Goal: Task Accomplishment & Management: Manage account settings

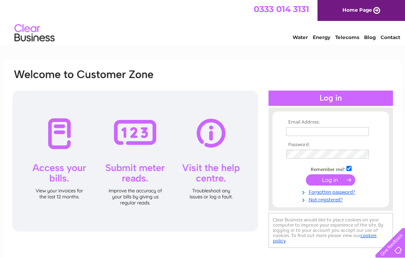
type input "[EMAIL_ADDRESS][DOMAIN_NAME]"
click at [331, 180] on input "submit" at bounding box center [330, 179] width 49 height 11
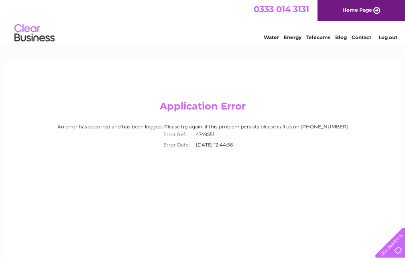
click at [385, 39] on link "Log out" at bounding box center [388, 37] width 19 height 6
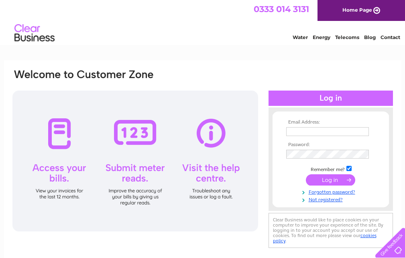
type input "delightsbj@gmail.com"
click at [325, 179] on input "submit" at bounding box center [330, 179] width 49 height 11
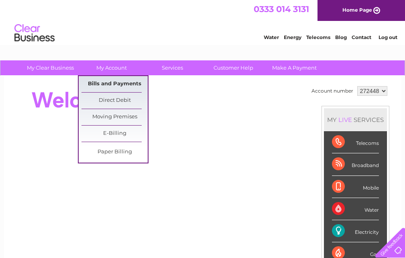
click at [124, 82] on link "Bills and Payments" at bounding box center [115, 84] width 66 height 16
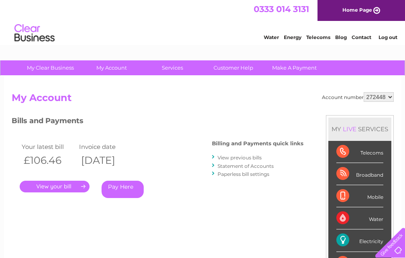
click at [51, 186] on link "." at bounding box center [55, 186] width 70 height 12
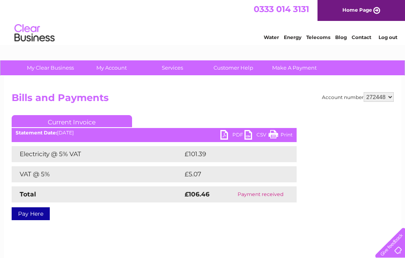
click at [224, 135] on link "PDF" at bounding box center [233, 136] width 24 height 12
click at [384, 38] on link "Log out" at bounding box center [388, 37] width 19 height 6
